Goal: Task Accomplishment & Management: Use online tool/utility

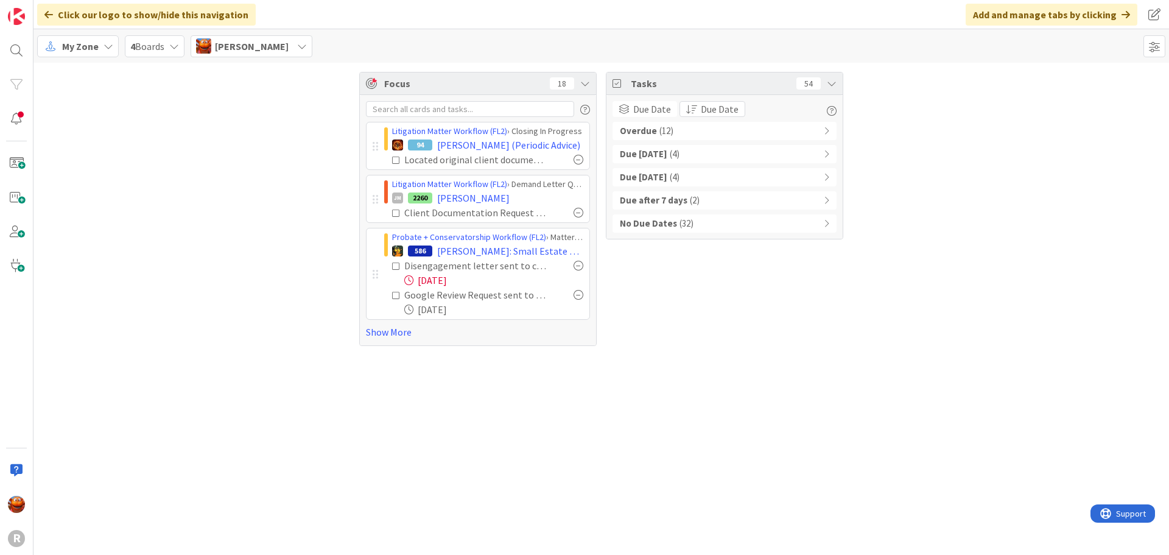
click at [398, 158] on icon at bounding box center [396, 160] width 9 height 9
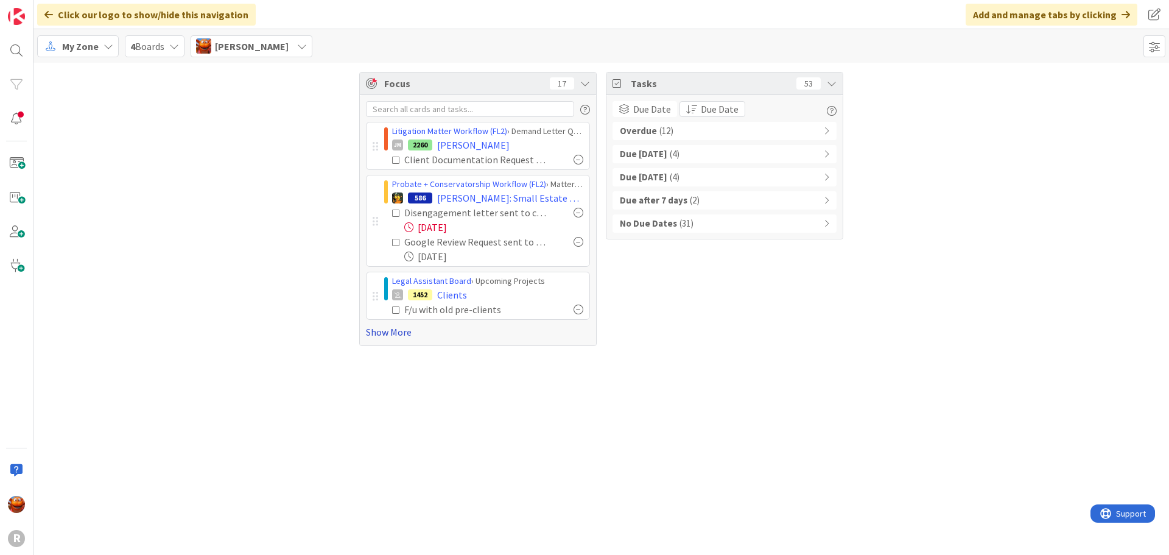
click at [404, 337] on link "Show More" at bounding box center [478, 331] width 224 height 15
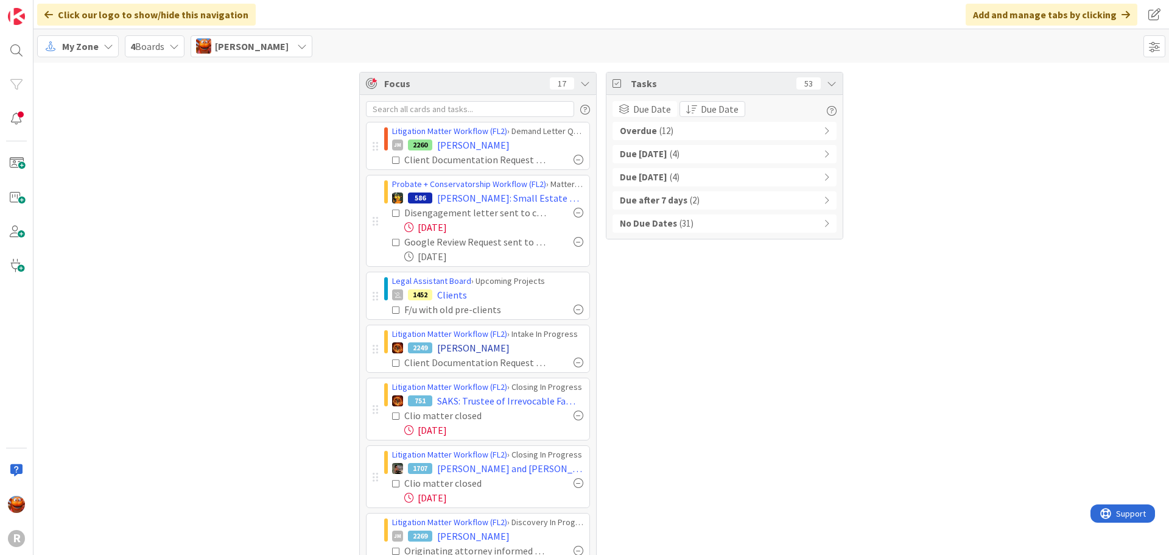
click at [401, 349] on div "2249 [PERSON_NAME]" at bounding box center [487, 347] width 191 height 15
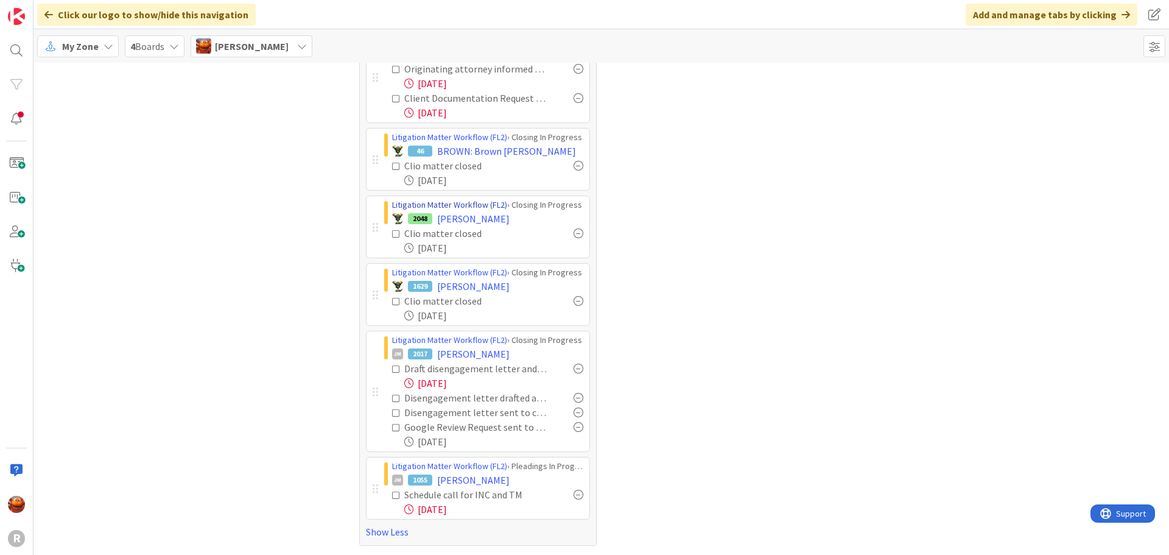
scroll to position [299, 0]
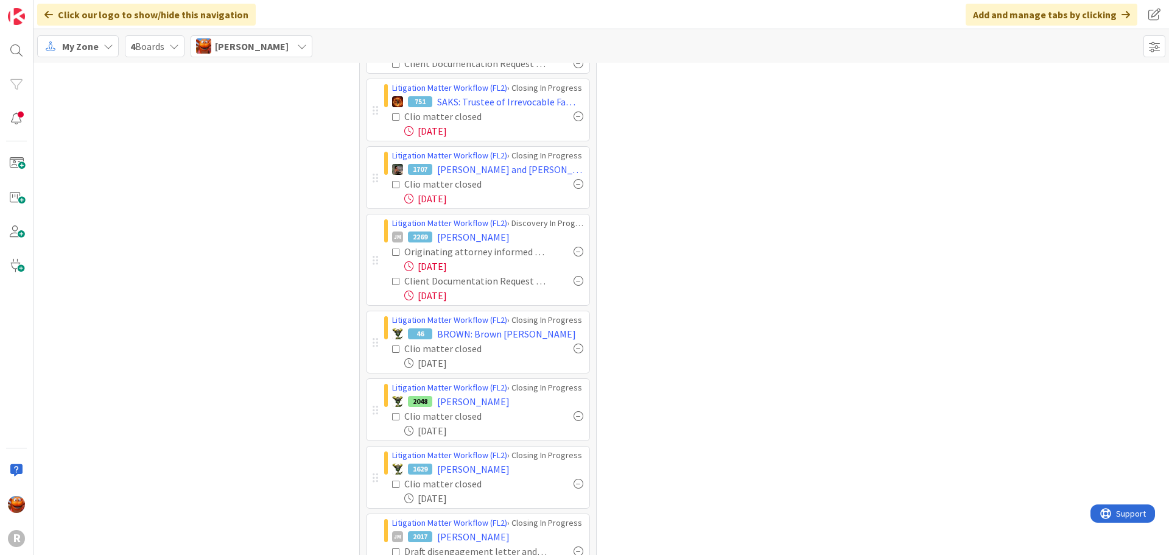
click at [574, 482] on div at bounding box center [578, 484] width 10 height 10
click at [573, 413] on div at bounding box center [578, 416] width 10 height 10
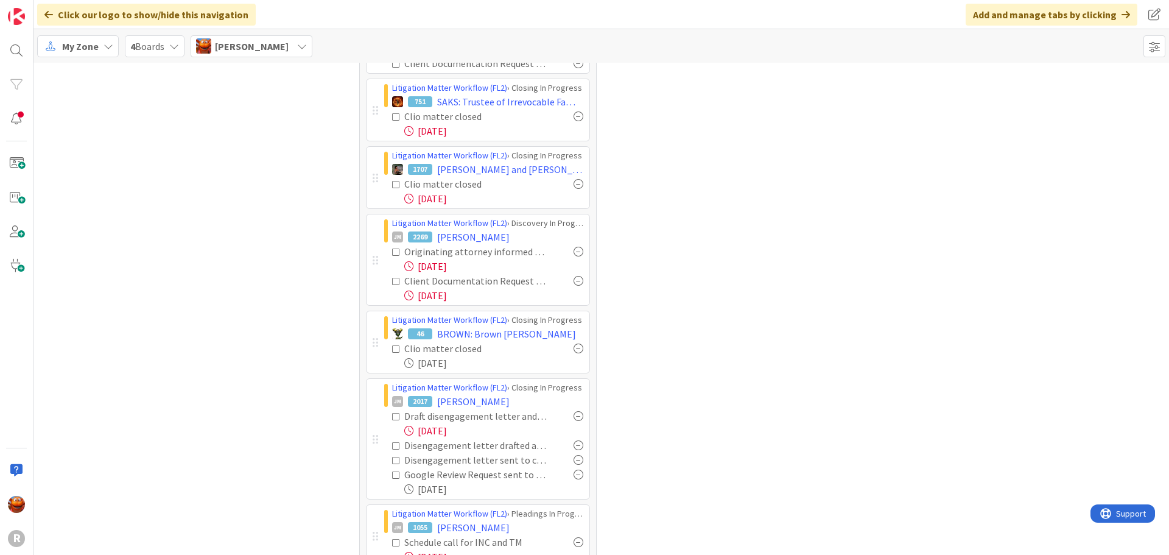
click at [574, 348] on div at bounding box center [578, 348] width 10 height 10
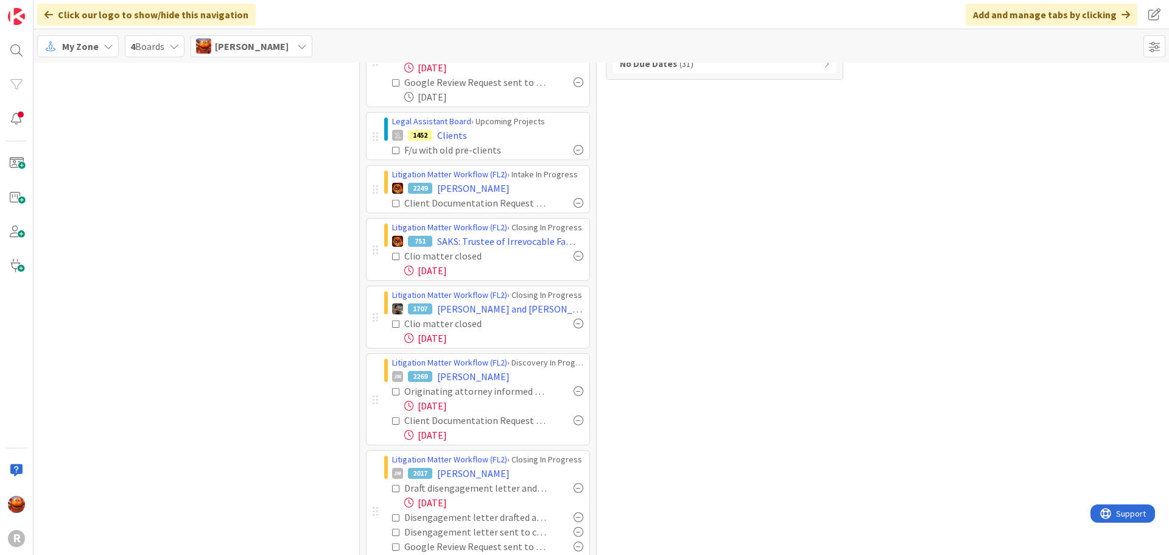
scroll to position [157, 0]
click at [573, 256] on div at bounding box center [578, 258] width 10 height 10
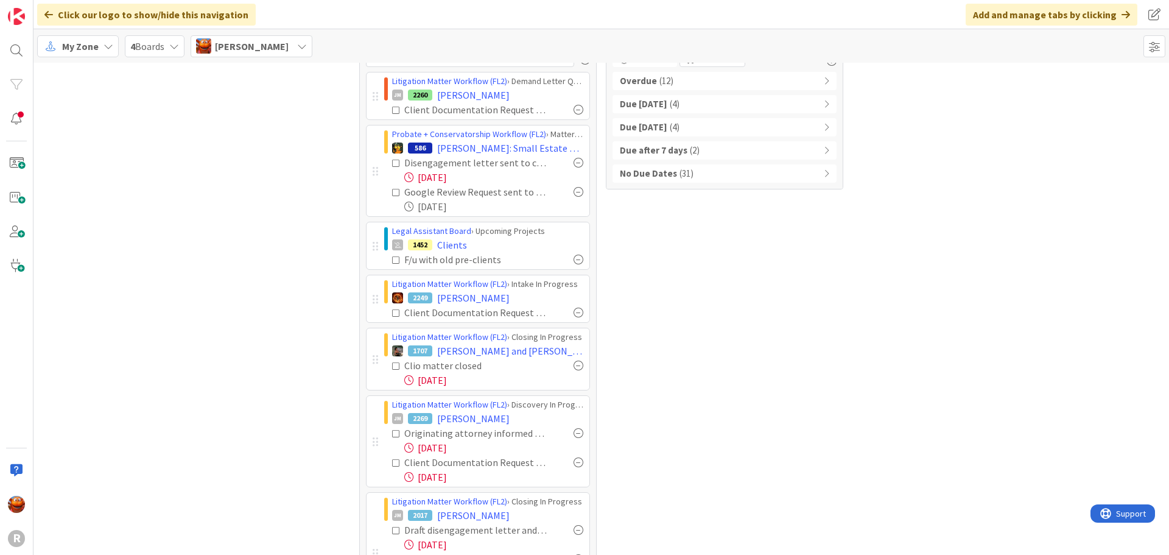
scroll to position [35, 0]
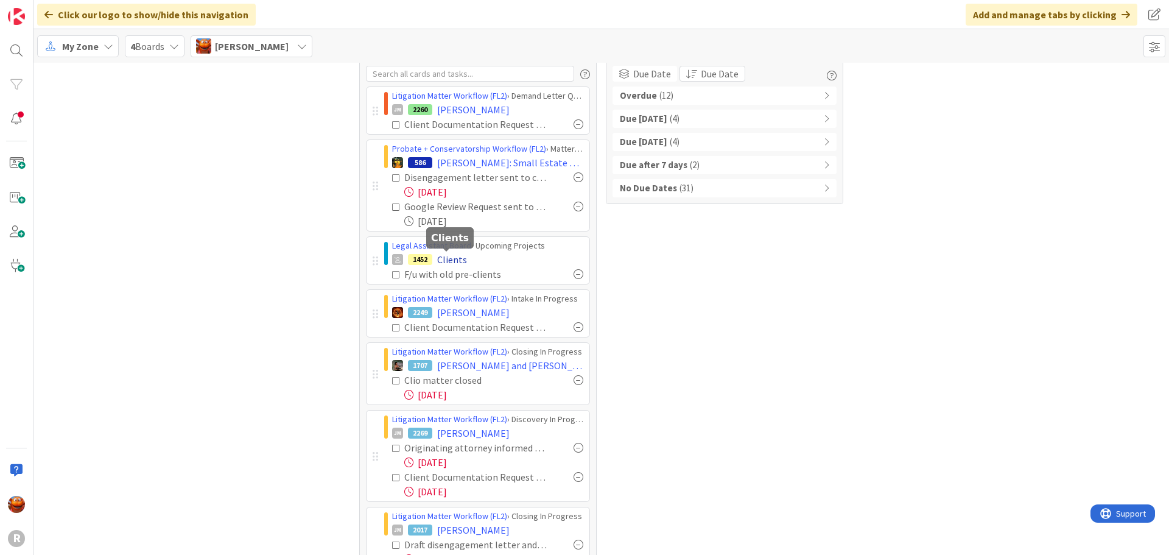
click at [447, 259] on span "Clients" at bounding box center [452, 259] width 30 height 15
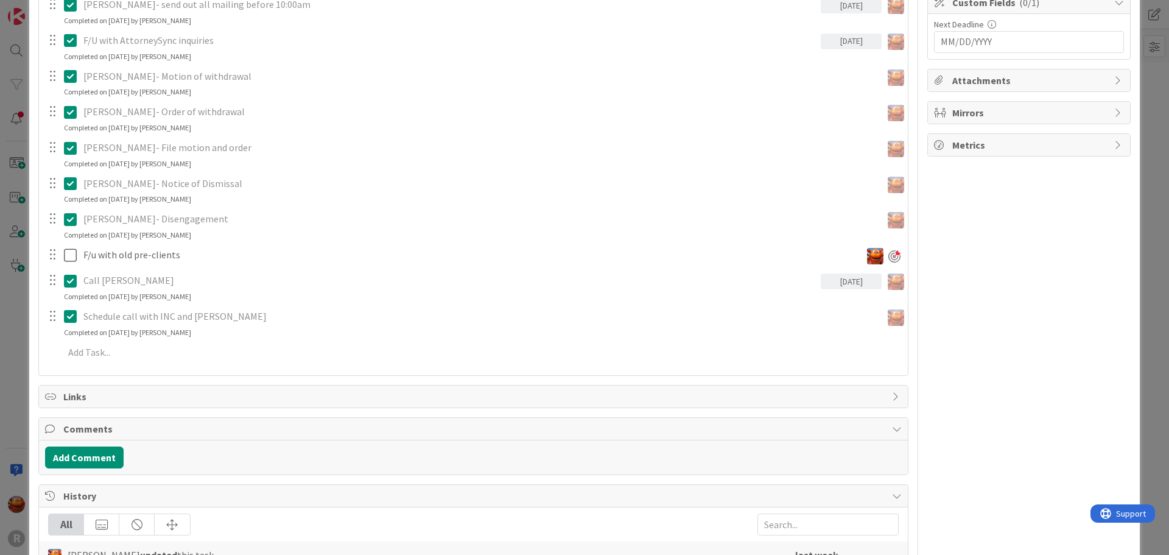
scroll to position [345, 0]
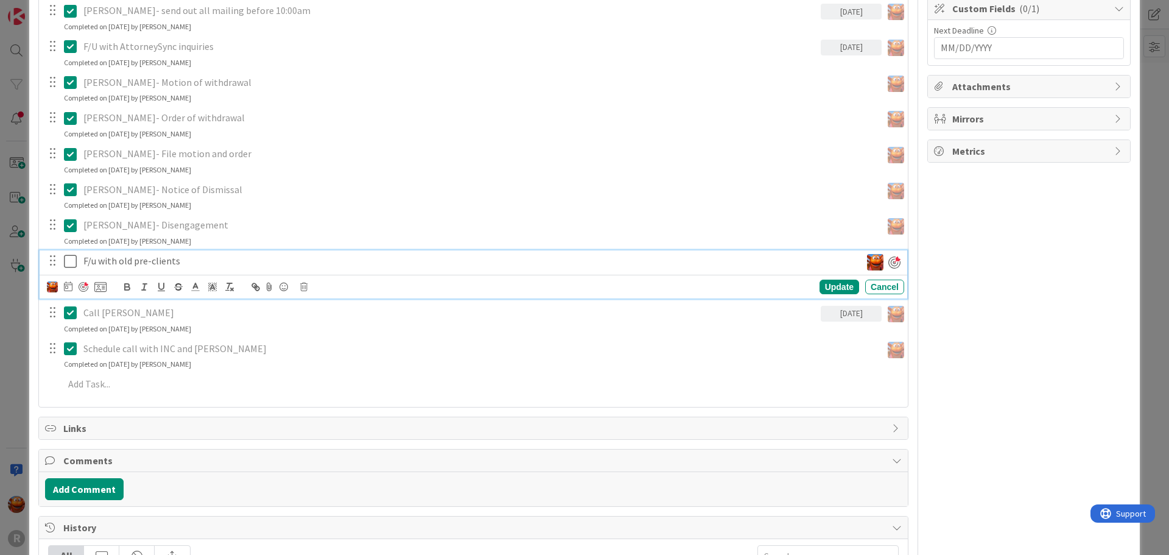
click at [175, 268] on div "F/u with old pre-clients" at bounding box center [470, 260] width 782 height 21
click at [302, 287] on icon at bounding box center [303, 286] width 7 height 9
click at [332, 342] on div "Delete" at bounding box center [334, 339] width 45 height 22
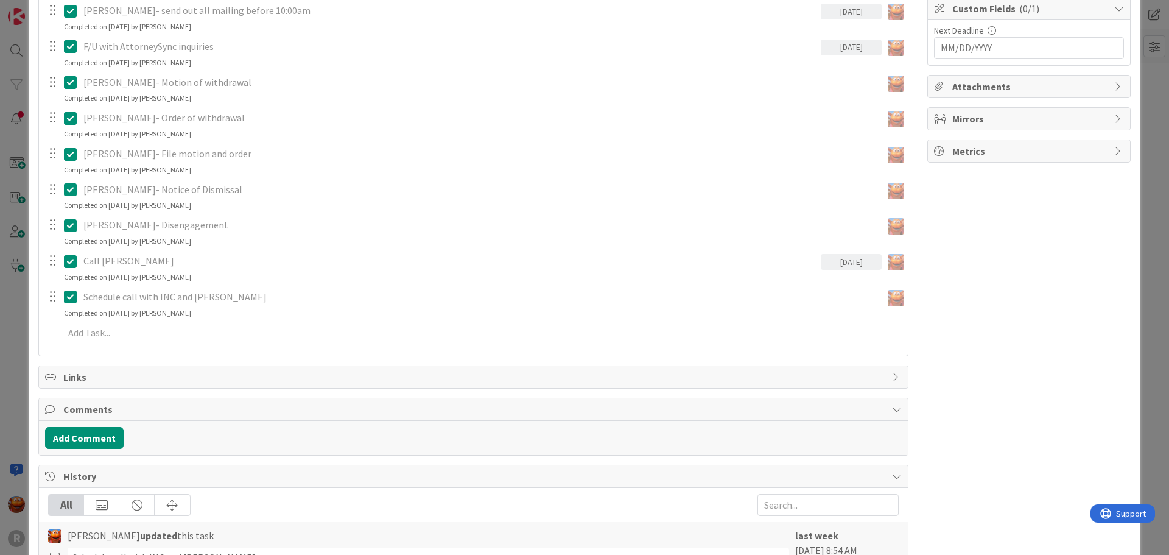
type textarea "x"
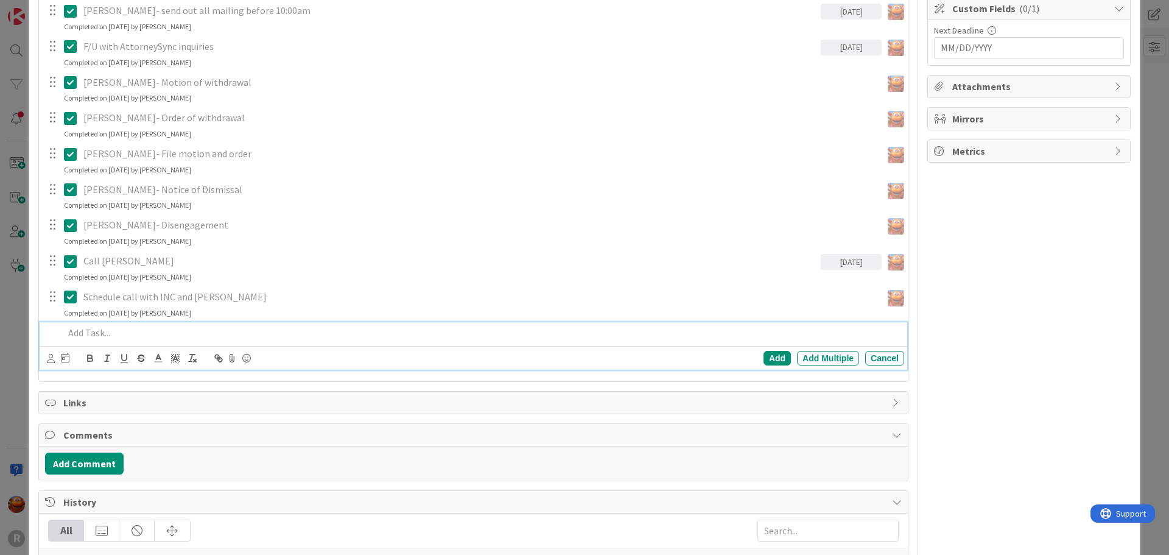
click at [122, 328] on p at bounding box center [481, 333] width 835 height 14
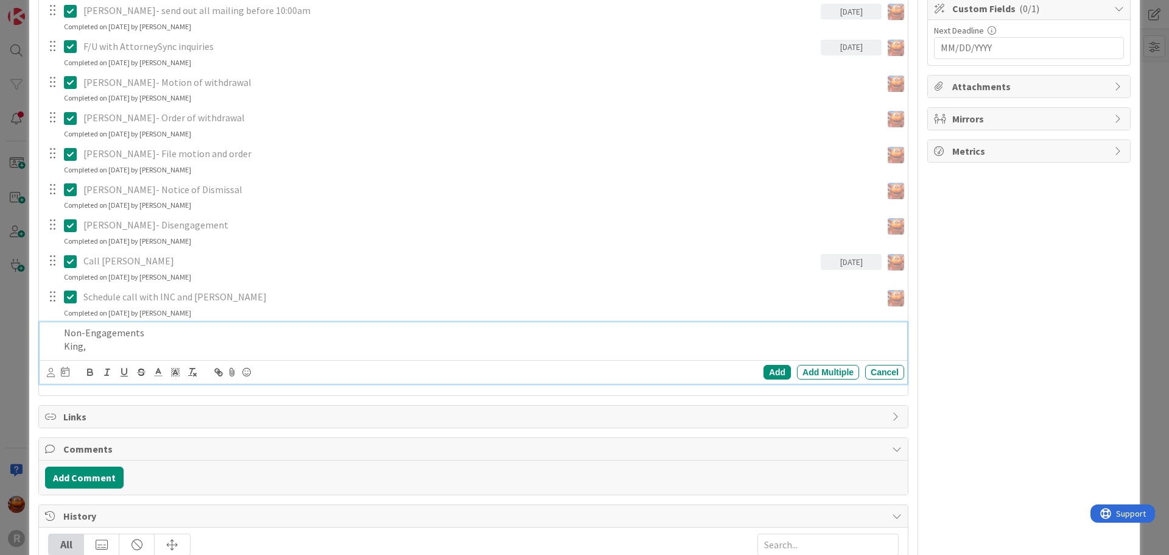
drag, startPoint x: 120, startPoint y: 346, endPoint x: 18, endPoint y: 323, distance: 104.3
click at [18, 323] on div "ID 1452 Legal Assistant Board Upcoming Projects Title 7 / 128 Clients Descripti…" at bounding box center [584, 277] width 1169 height 555
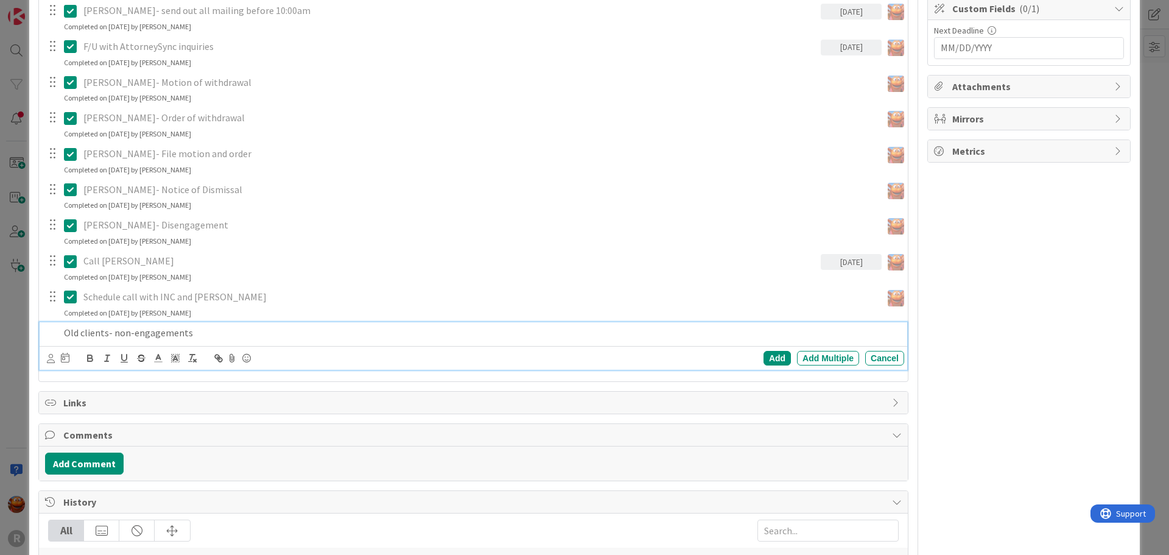
click at [54, 358] on icon at bounding box center [51, 358] width 8 height 9
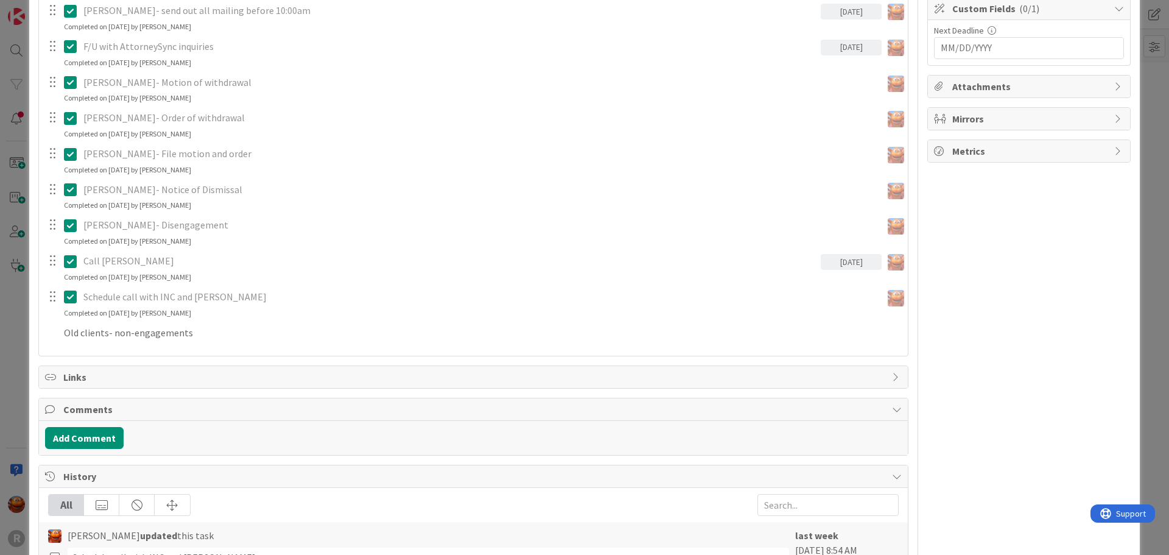
click at [0, 0] on span "Kiara Adams" at bounding box center [0, 0] width 0 height 0
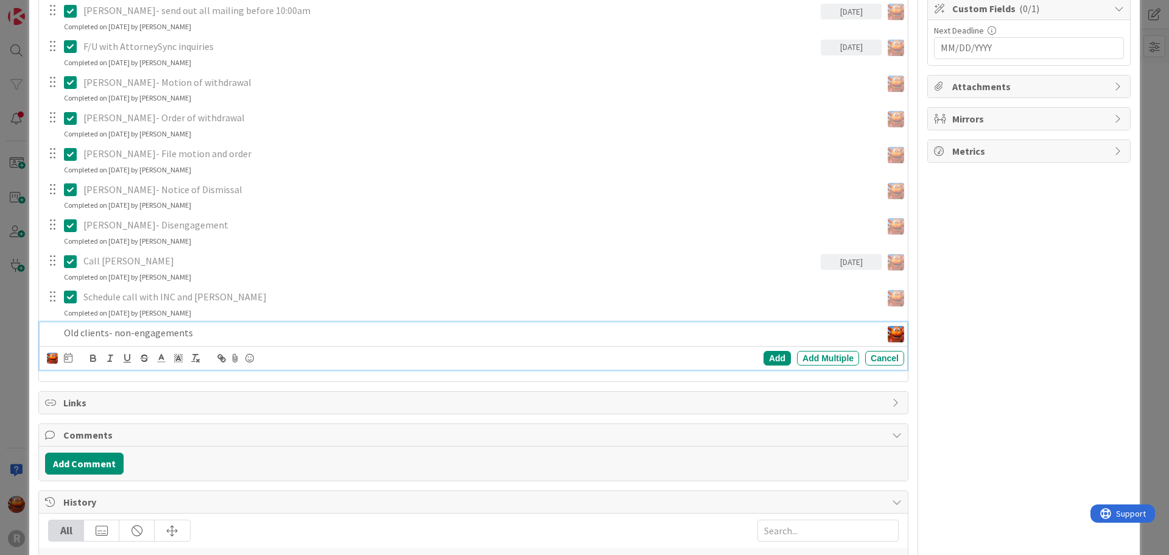
click at [87, 341] on div "Old clients- non-engagements" at bounding box center [470, 332] width 822 height 21
click at [70, 352] on div at bounding box center [68, 358] width 9 height 15
click at [113, 478] on td "11" at bounding box center [114, 483] width 24 height 23
click at [775, 359] on div "Add" at bounding box center [776, 358] width 27 height 15
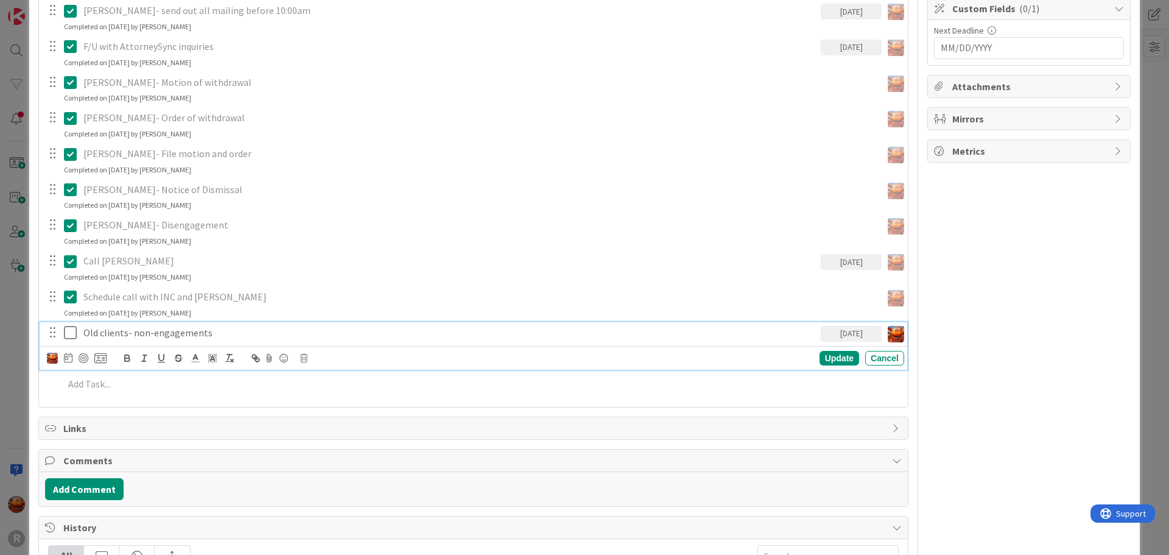
click at [115, 337] on p "Old clients- non-engagements" at bounding box center [449, 333] width 732 height 14
click at [80, 359] on div at bounding box center [84, 358] width 10 height 10
type textarea "x"
click at [829, 360] on div "Update" at bounding box center [839, 359] width 40 height 15
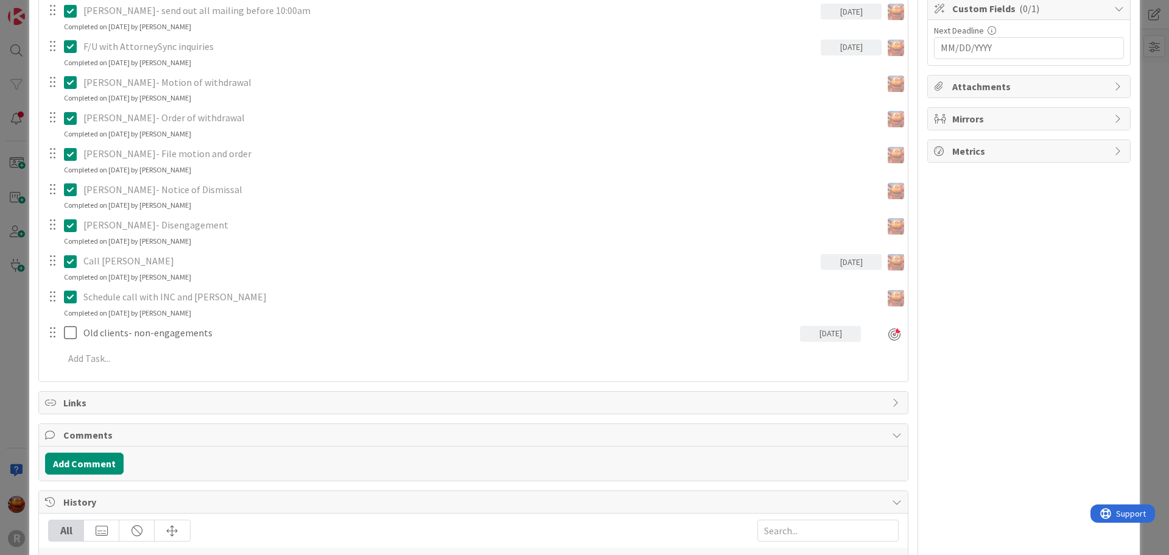
click at [0, 311] on div "ID 1452 Legal Assistant Board Upcoming Projects Title 7 / 128 Clients Descripti…" at bounding box center [584, 277] width 1169 height 555
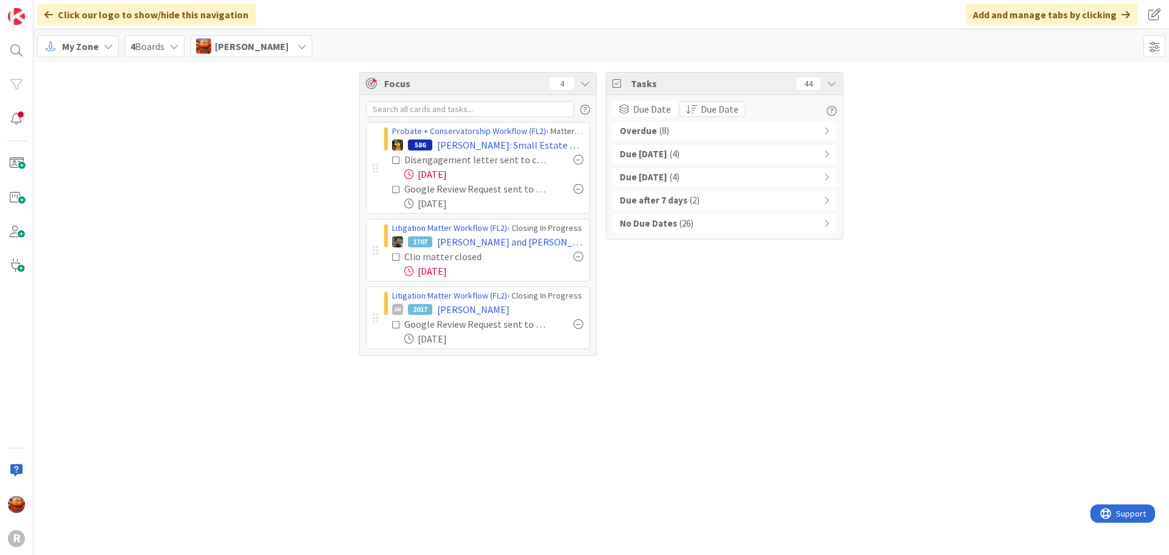
click at [642, 133] on b "Overdue" at bounding box center [638, 131] width 37 height 14
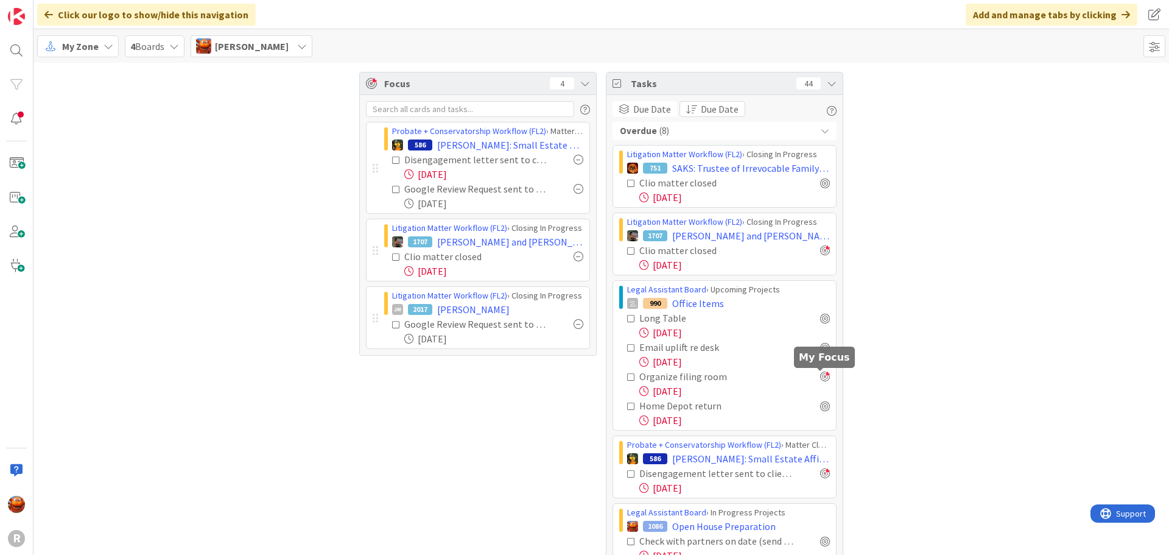
click at [824, 379] on div at bounding box center [825, 376] width 10 height 10
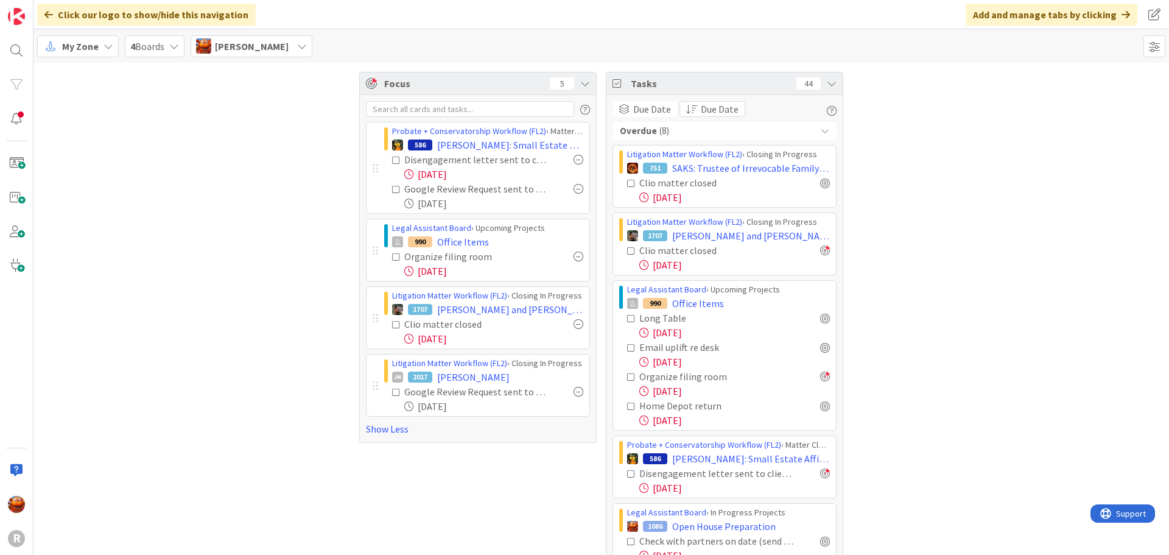
click at [627, 406] on icon at bounding box center [631, 406] width 9 height 9
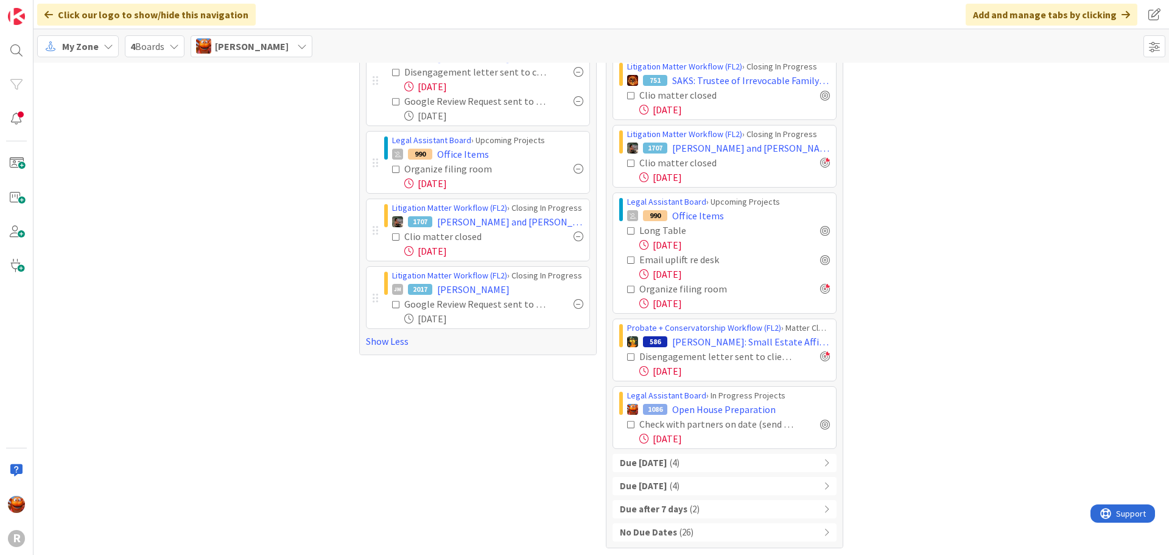
scroll to position [90, 0]
click at [820, 423] on div at bounding box center [825, 421] width 10 height 10
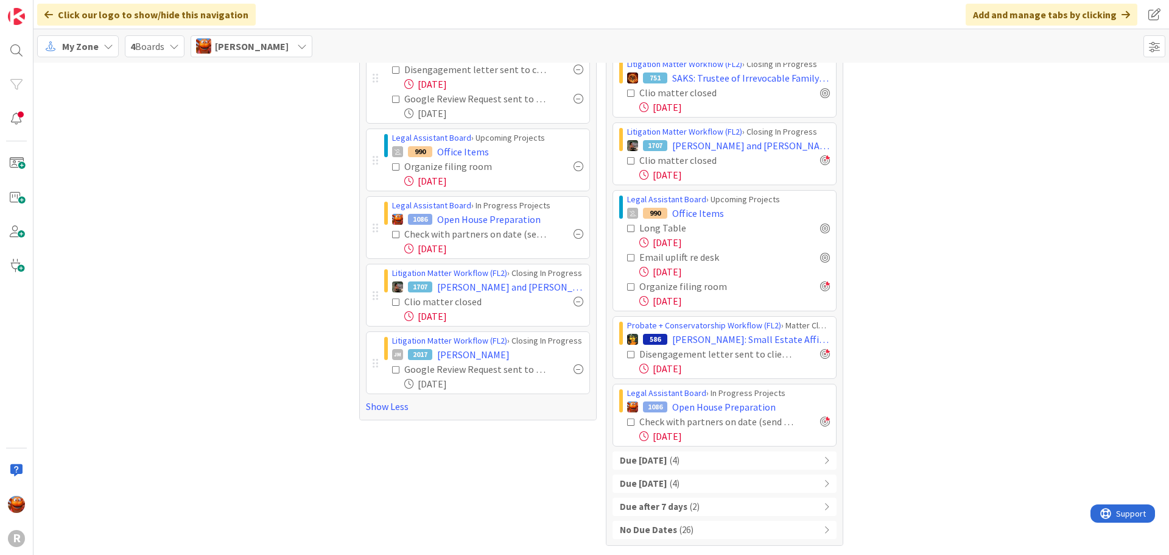
click at [743, 465] on div "Due Today ( 4 )" at bounding box center [724, 460] width 224 height 18
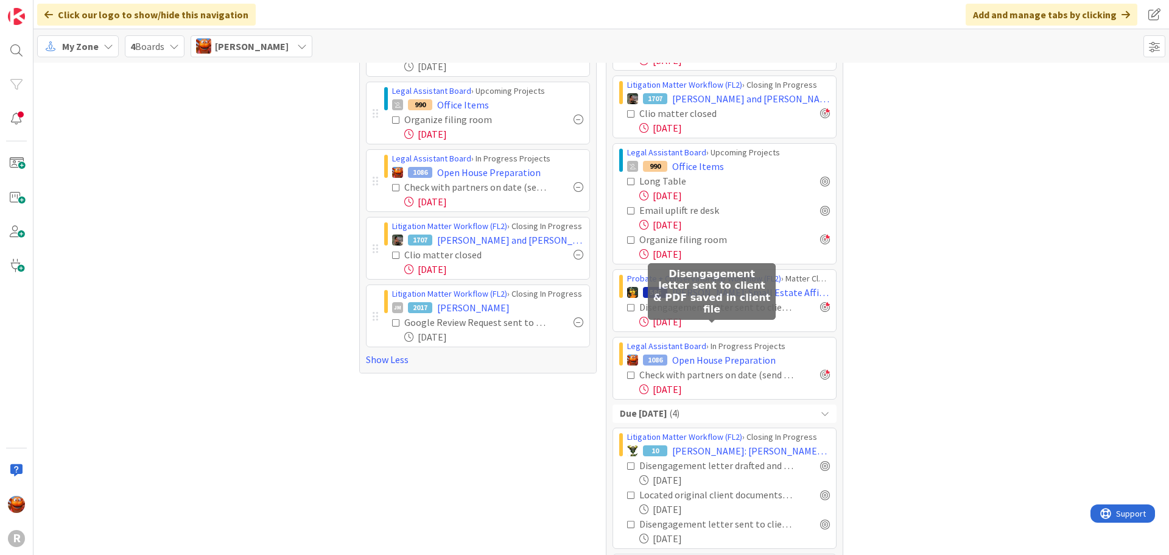
scroll to position [212, 0]
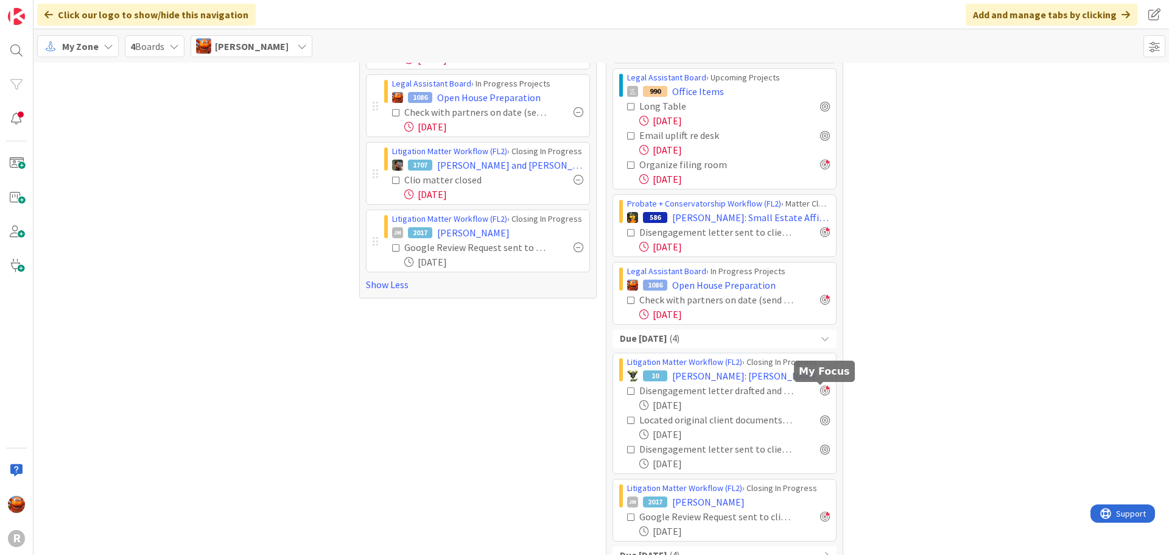
click at [821, 391] on div at bounding box center [825, 390] width 10 height 10
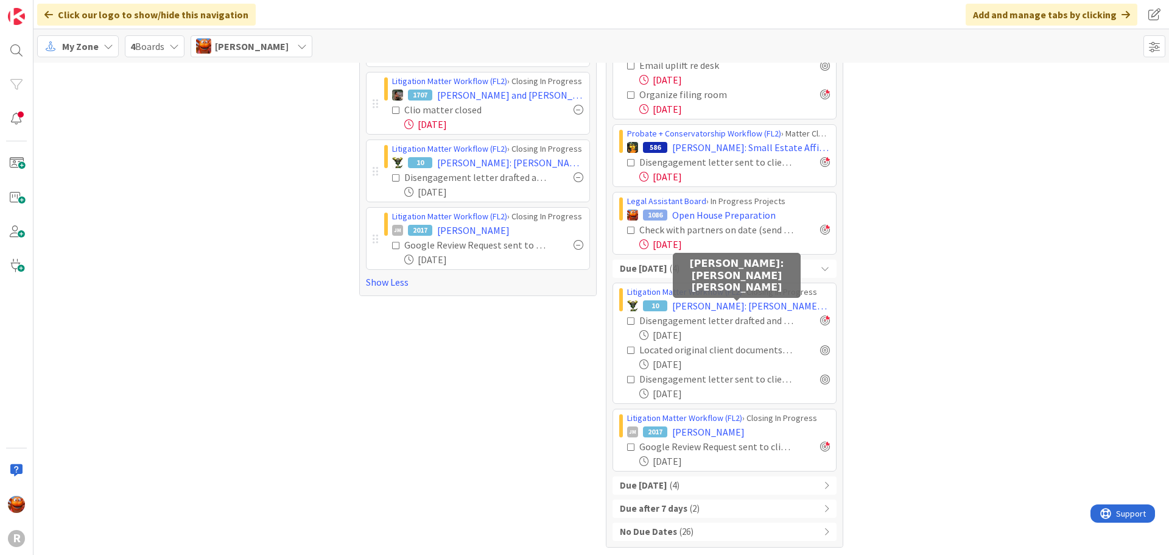
scroll to position [284, 0]
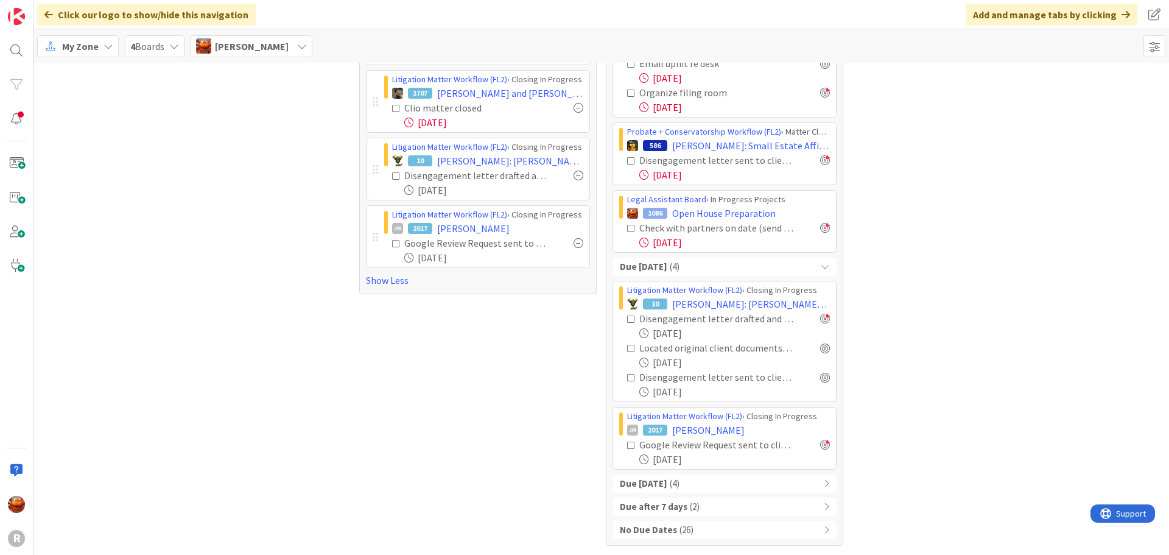
click at [679, 483] on span "( 4 )" at bounding box center [675, 484] width 10 height 14
click at [230, 186] on div "Focus 7 Probate + Conservatorship Workflow (FL2) › Matter Closing in Progress 5…" at bounding box center [600, 302] width 1135 height 1046
drag, startPoint x: 46, startPoint y: 172, endPoint x: 47, endPoint y: 165, distance: 7.4
click at [46, 172] on div "Focus 7 Probate + Conservatorship Workflow (FL2) › Matter Closing in Progress 5…" at bounding box center [600, 302] width 1135 height 1046
click at [81, 34] on div "My Zone 4 Boards Kiara Adams" at bounding box center [600, 45] width 1135 height 33
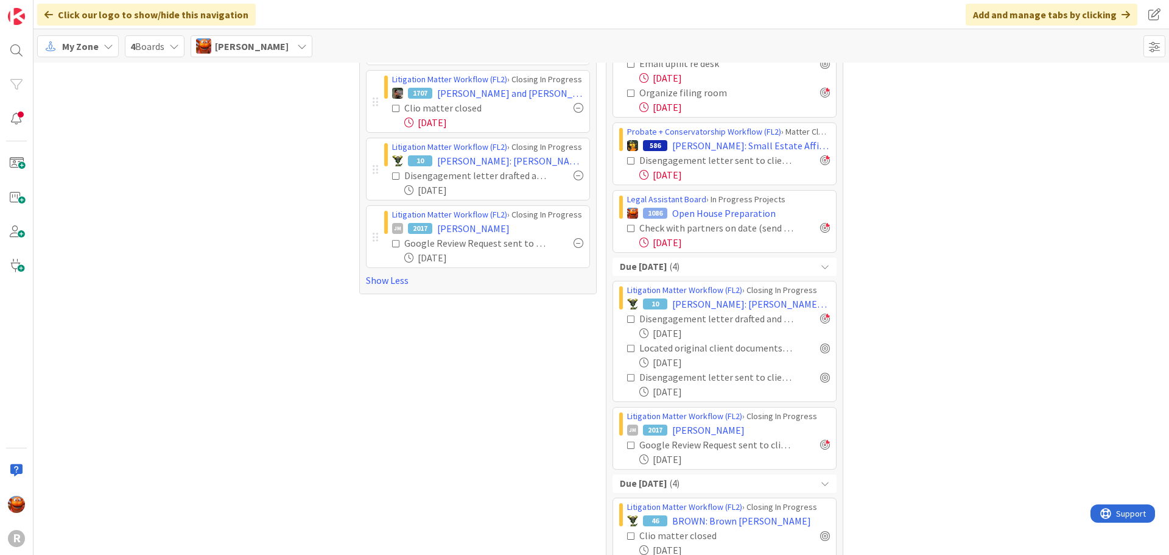
click at [79, 46] on span "My Zone" at bounding box center [80, 46] width 37 height 15
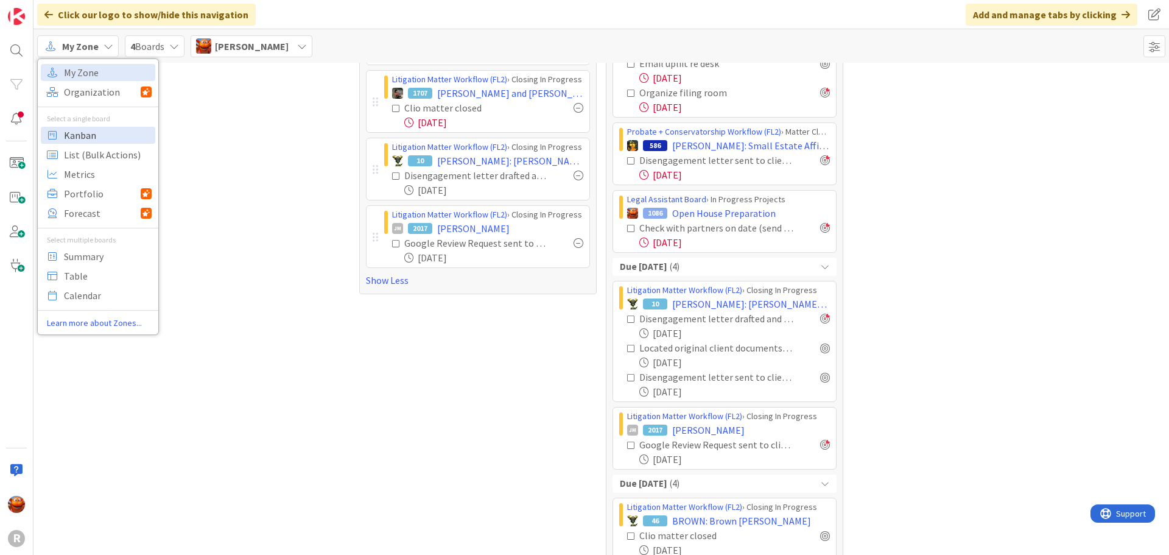
click at [75, 129] on span "Kanban" at bounding box center [108, 135] width 88 height 18
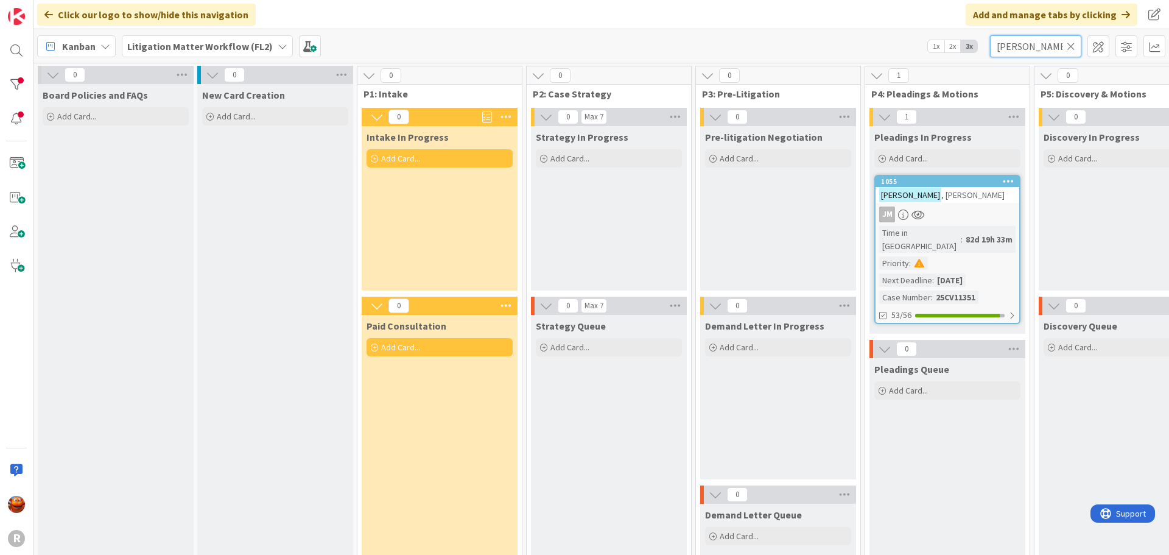
drag, startPoint x: 1037, startPoint y: 54, endPoint x: 930, endPoint y: 38, distance: 107.6
click at [930, 38] on div "Kanban Litigation Matter Workflow (FL2) 1x 2x 3x wenzell" at bounding box center [600, 45] width 1135 height 33
type input "lemke"
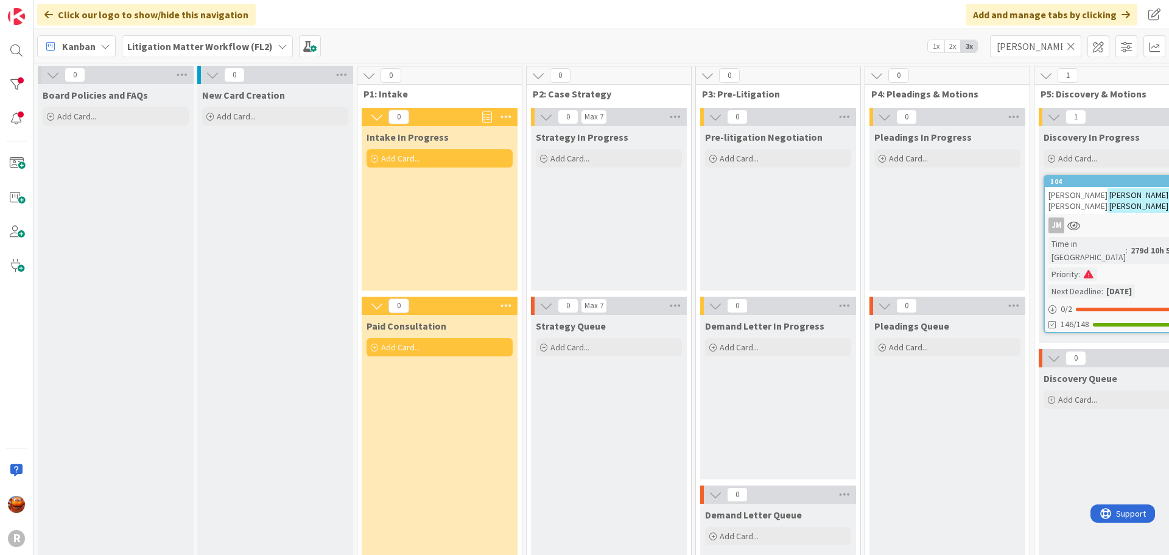
click at [1119, 220] on div "JM" at bounding box center [1117, 225] width 144 height 16
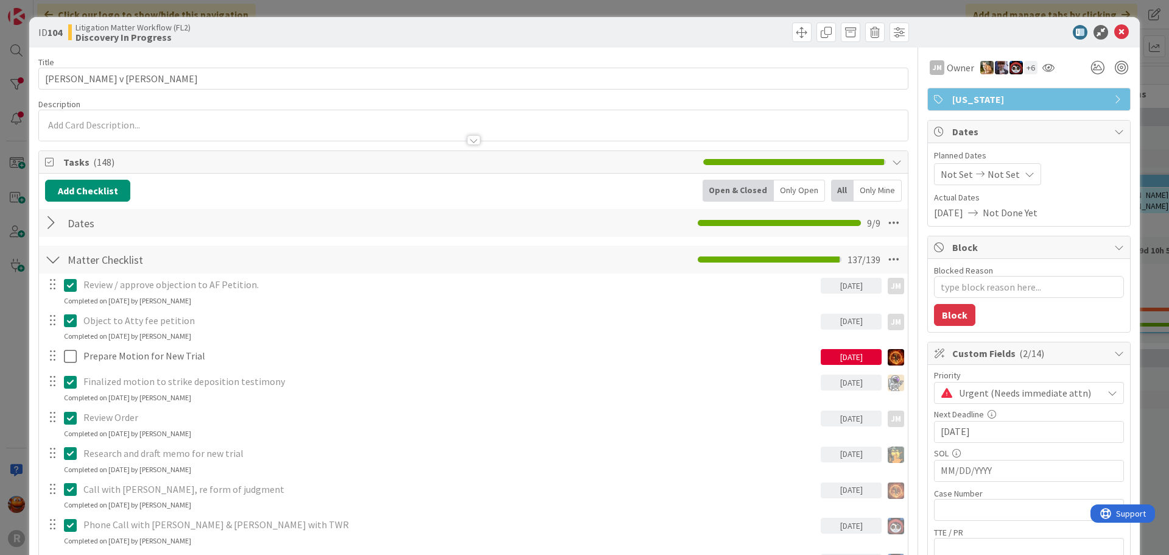
click at [794, 191] on div "Only Open" at bounding box center [799, 191] width 51 height 22
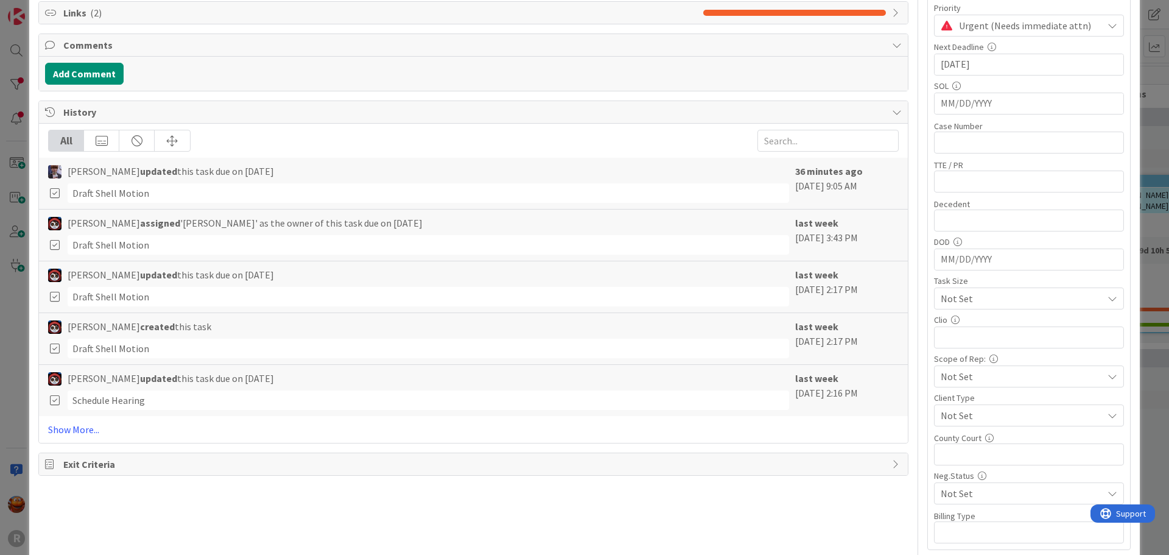
scroll to position [363, 0]
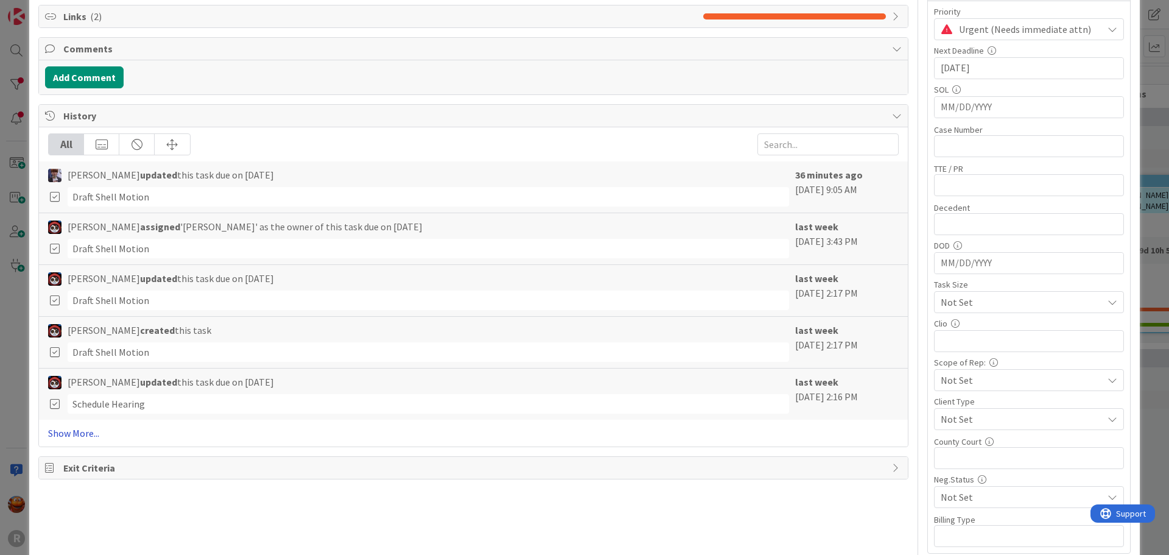
click at [86, 433] on link "Show More..." at bounding box center [473, 433] width 850 height 15
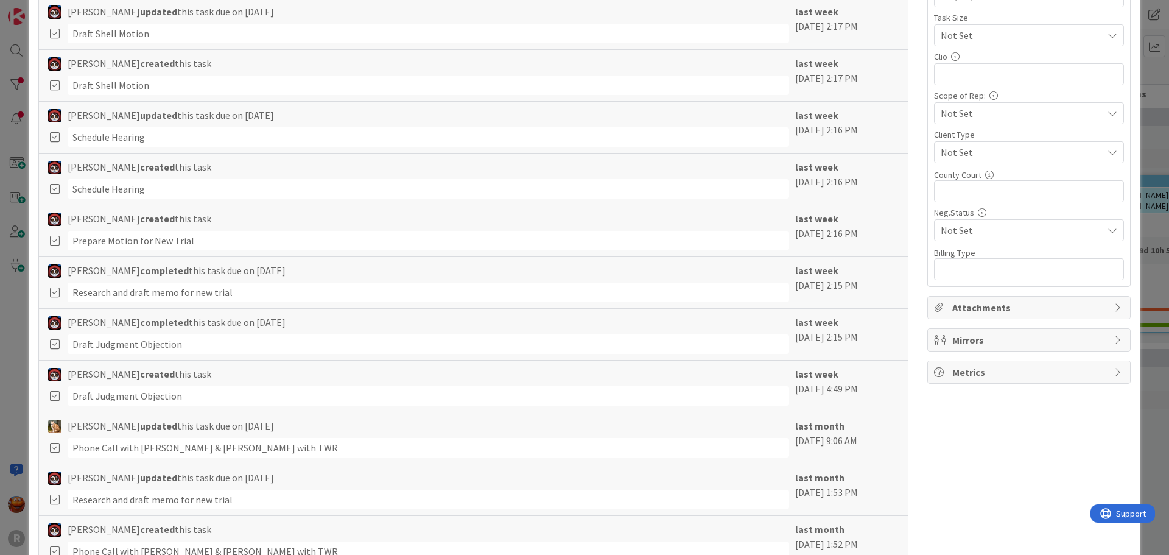
scroll to position [609, 0]
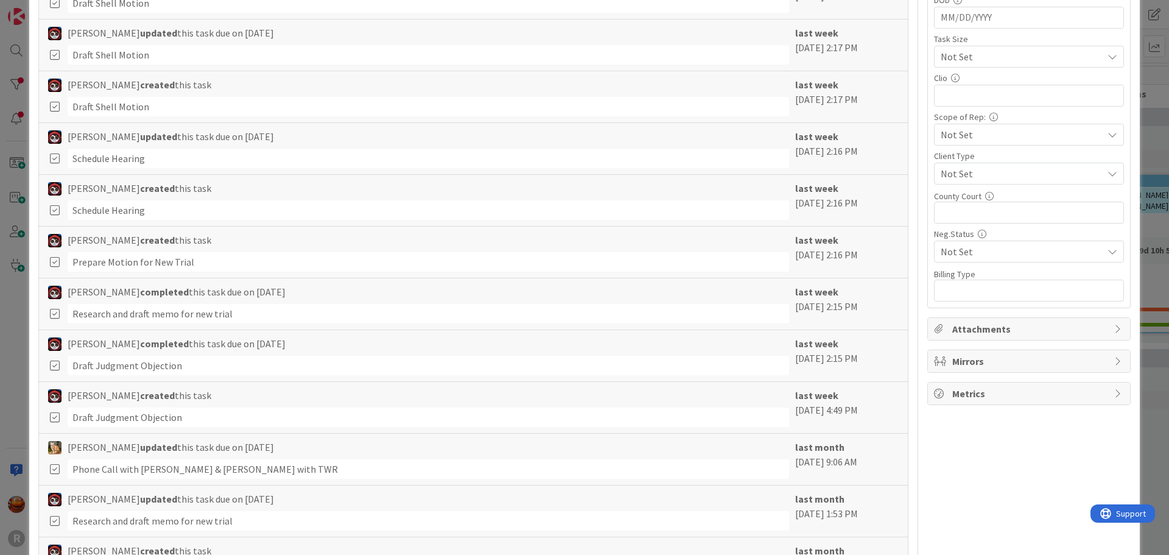
type textarea "x"
